Goal: Information Seeking & Learning: Learn about a topic

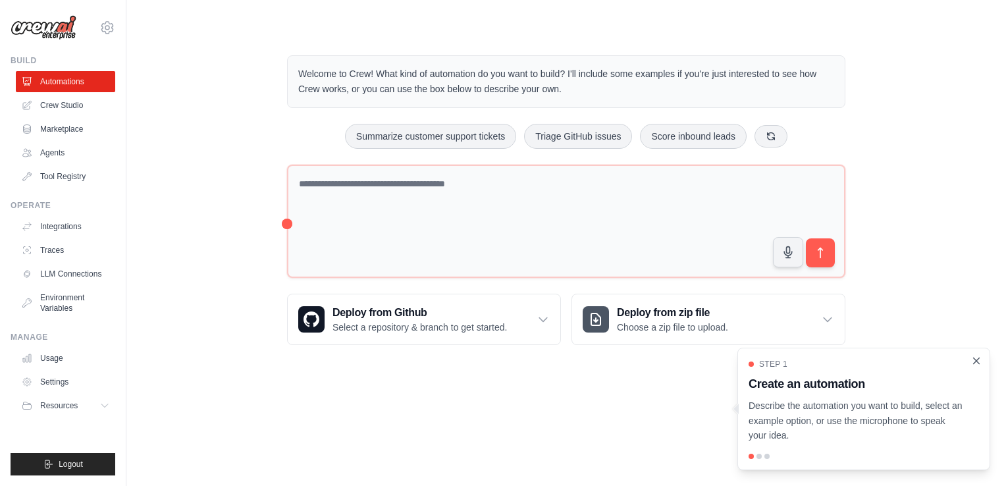
click at [975, 361] on icon "Close walkthrough" at bounding box center [977, 361] width 12 height 12
click at [760, 454] on div at bounding box center [759, 456] width 5 height 5
click at [972, 357] on icon "Close walkthrough" at bounding box center [977, 361] width 12 height 12
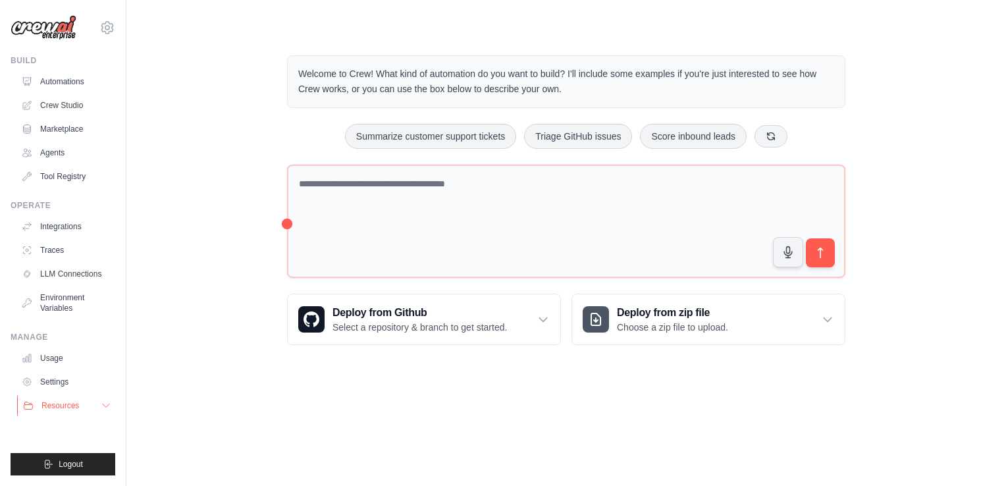
click at [69, 400] on span "Resources" at bounding box center [60, 405] width 38 height 11
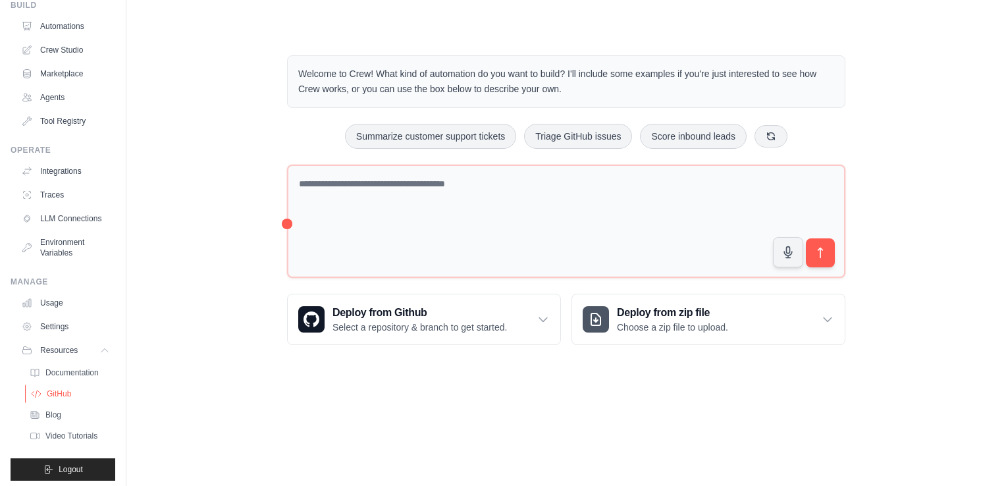
scroll to position [70, 0]
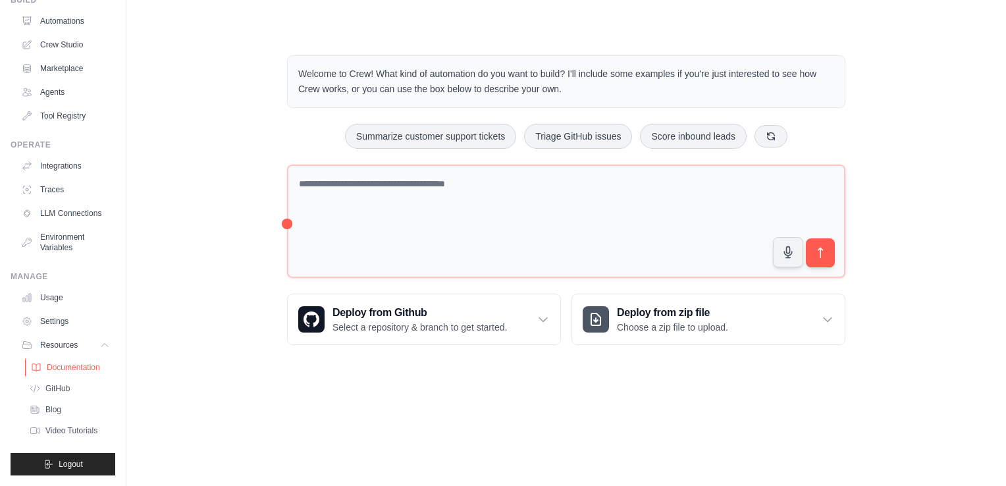
click at [74, 369] on span "Documentation" at bounding box center [73, 367] width 53 height 11
